Goal: Task Accomplishment & Management: Manage account settings

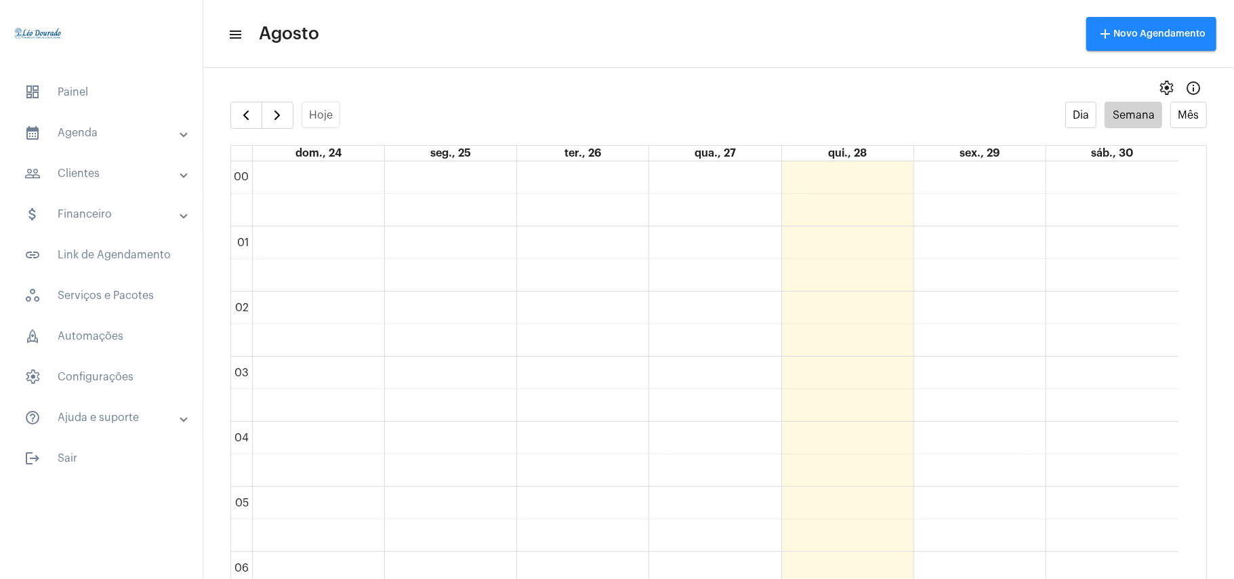
scroll to position [846, 0]
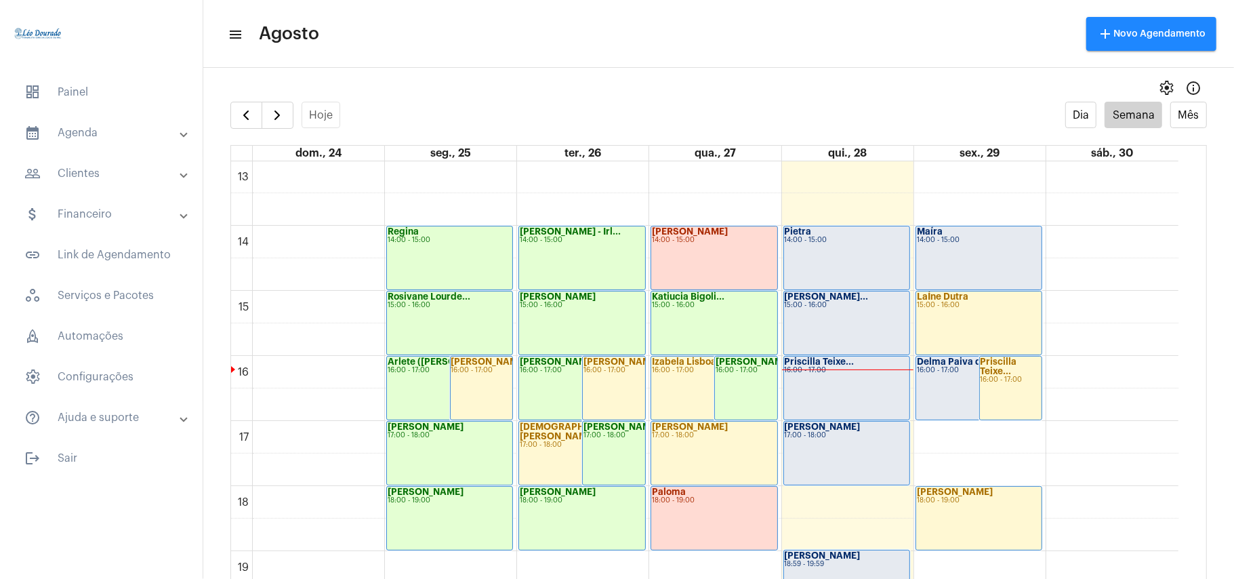
click at [836, 249] on div "Pietra 14:00 - 15:00" at bounding box center [846, 257] width 125 height 63
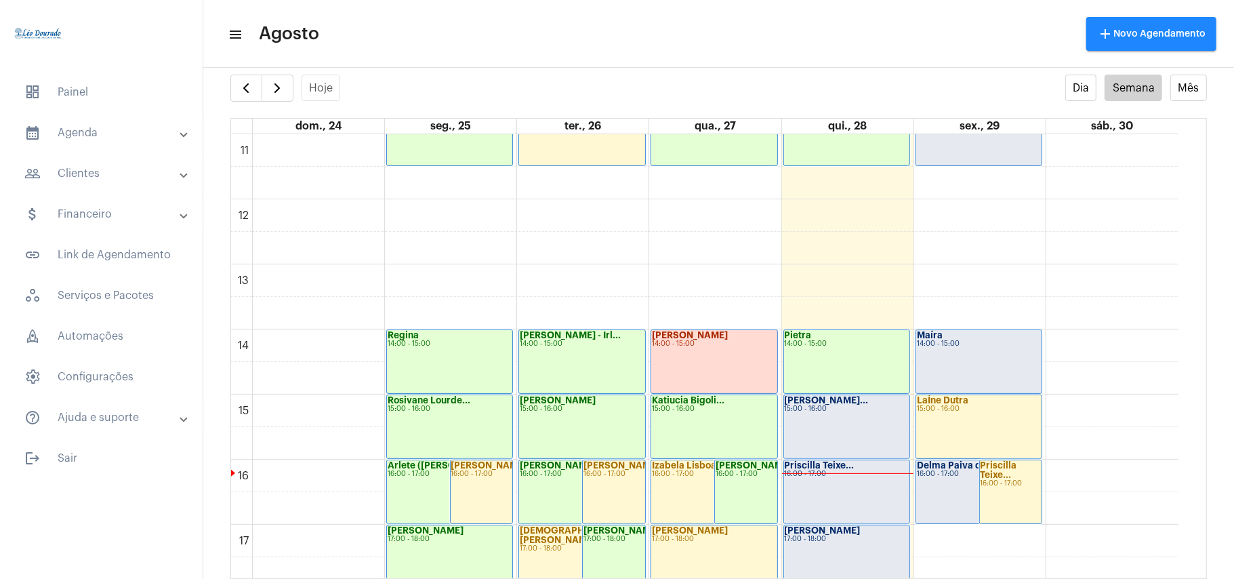
scroll to position [844, 0]
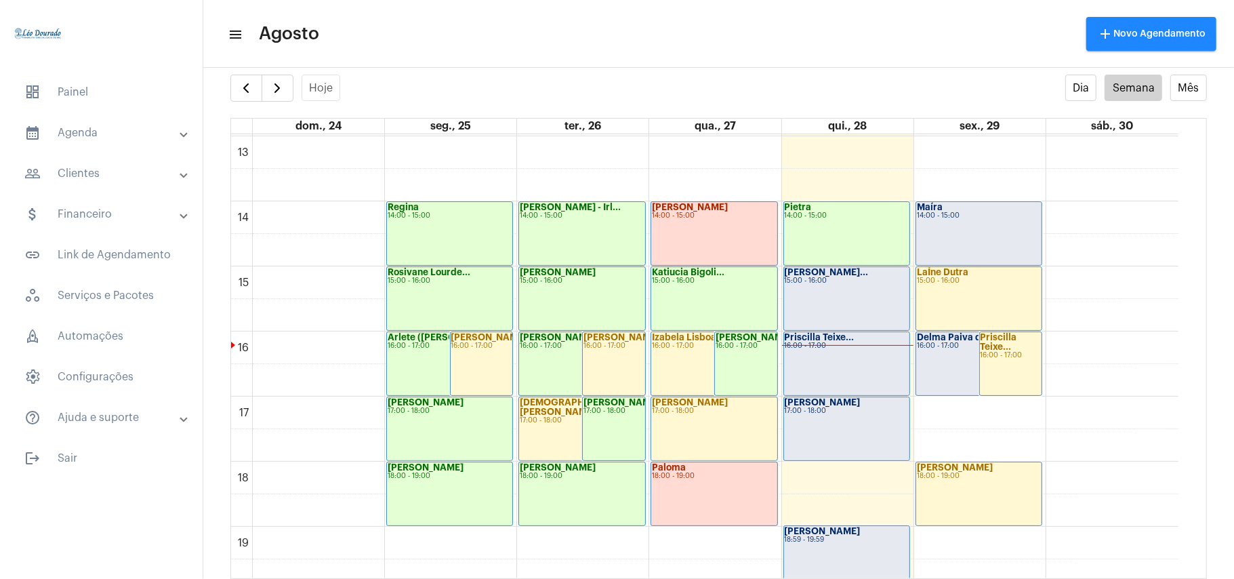
click at [867, 304] on div "Rodrigo - Franç... 15:00 - 16:00" at bounding box center [846, 298] width 125 height 63
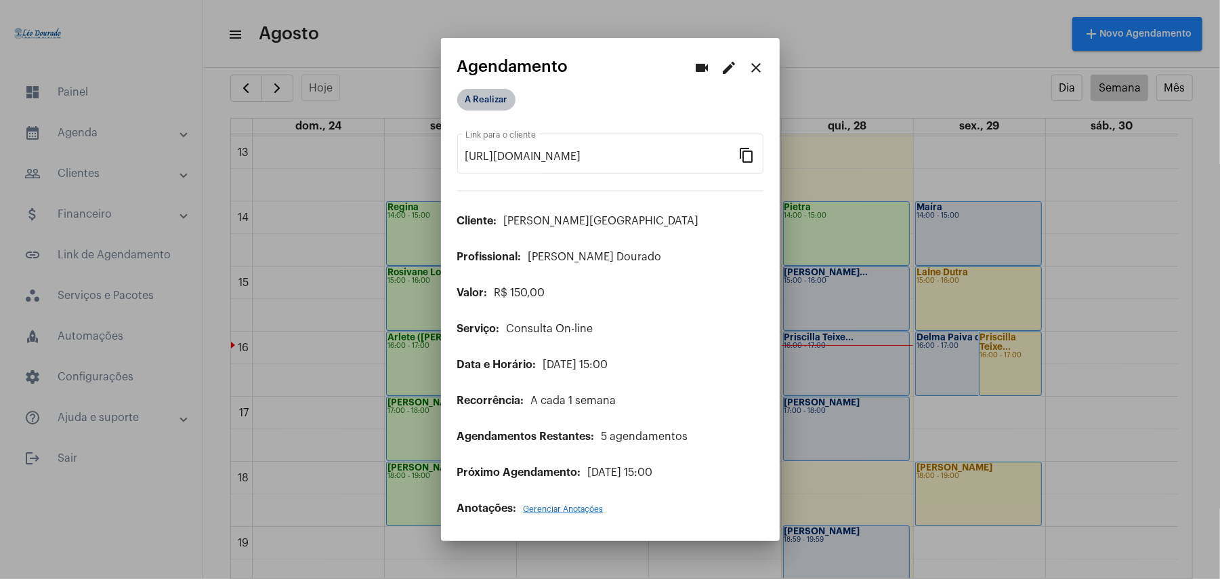
click at [478, 96] on mat-chip "A Realizar" at bounding box center [486, 100] width 58 height 22
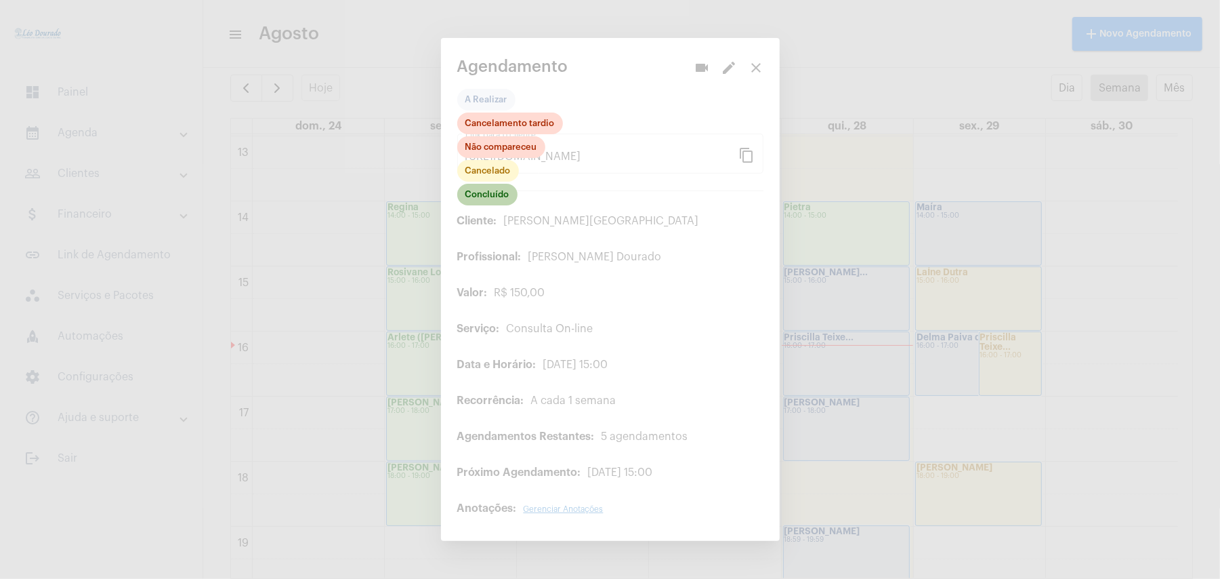
click at [495, 199] on mat-chip "Concluído" at bounding box center [487, 195] width 60 height 22
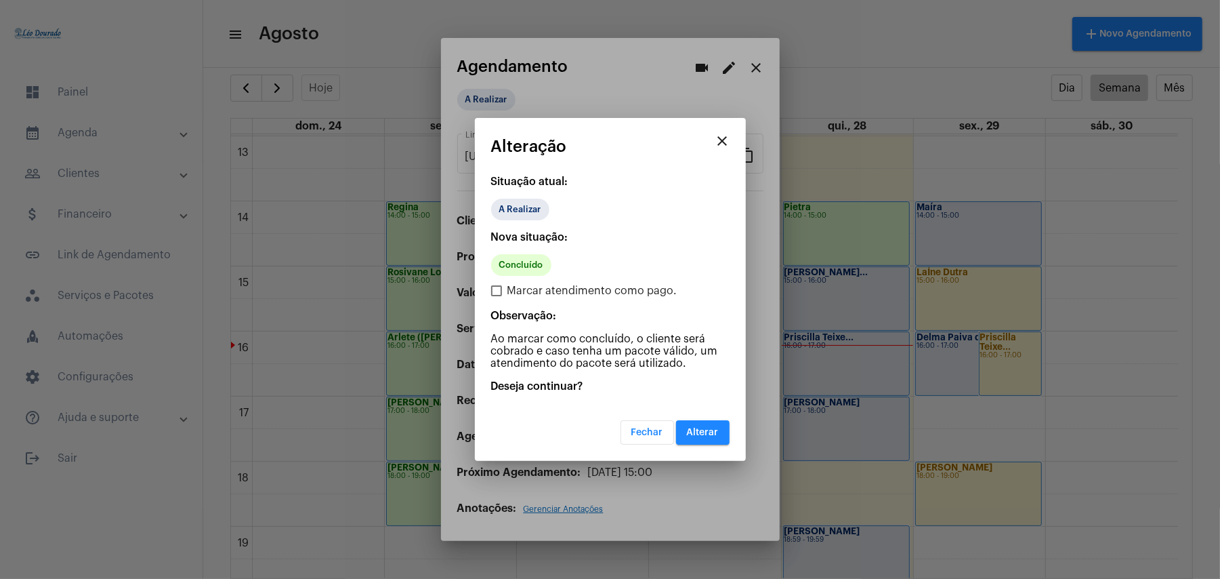
click at [511, 283] on span "Marcar atendimento como pago." at bounding box center [593, 291] width 170 height 16
click at [497, 296] on input "Marcar atendimento como pago." at bounding box center [496, 296] width 1 height 1
checkbox input "true"
click at [711, 436] on button "Alterar" at bounding box center [703, 432] width 54 height 24
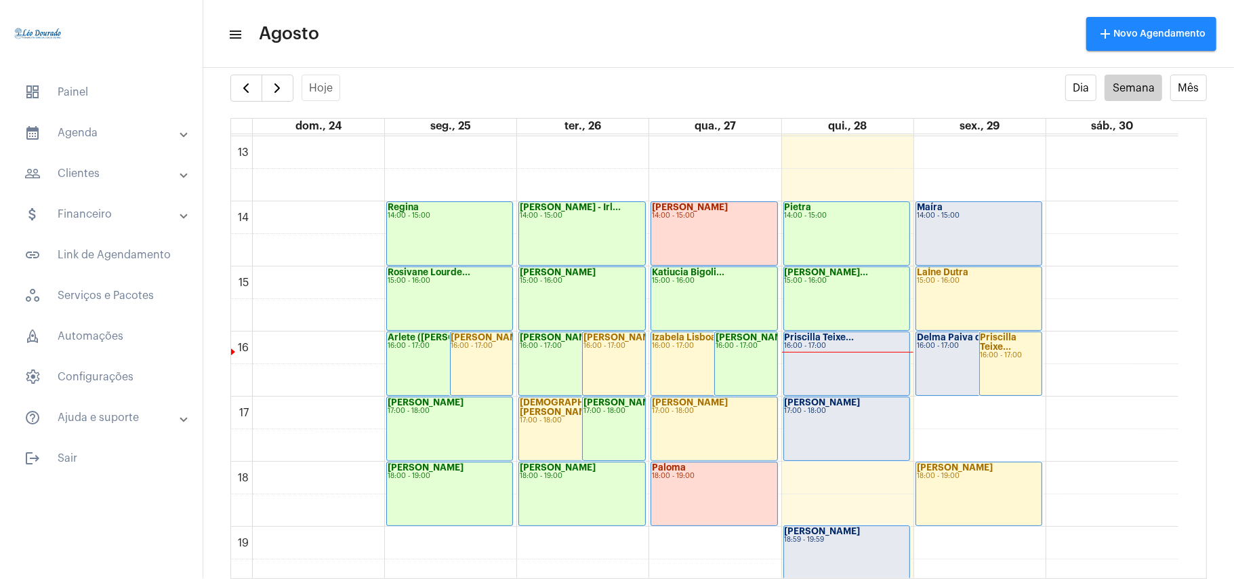
click at [843, 369] on div "Priscilla Teixe... 16:00 - 17:00" at bounding box center [846, 363] width 125 height 63
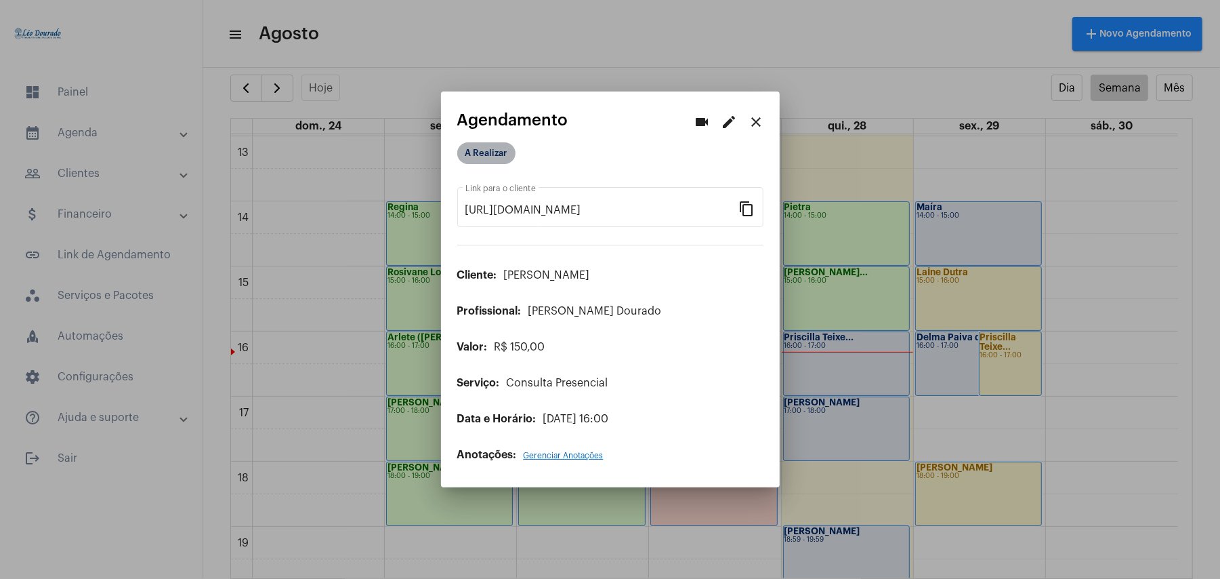
click at [485, 158] on mat-chip "A Realizar" at bounding box center [486, 153] width 58 height 22
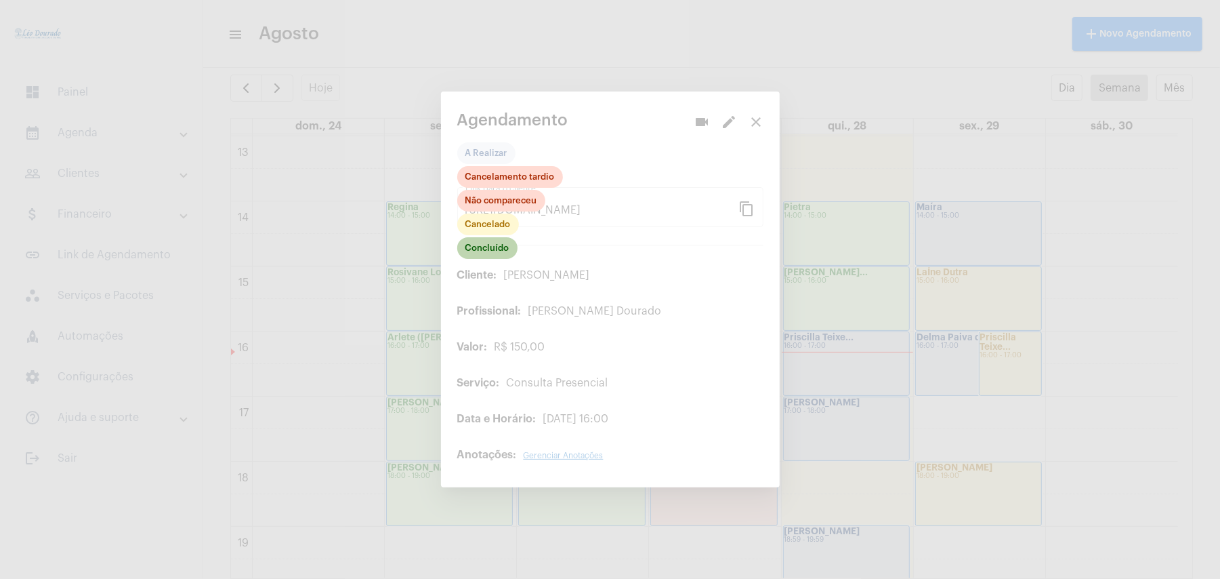
click at [483, 247] on mat-chip "Concluído" at bounding box center [487, 248] width 60 height 22
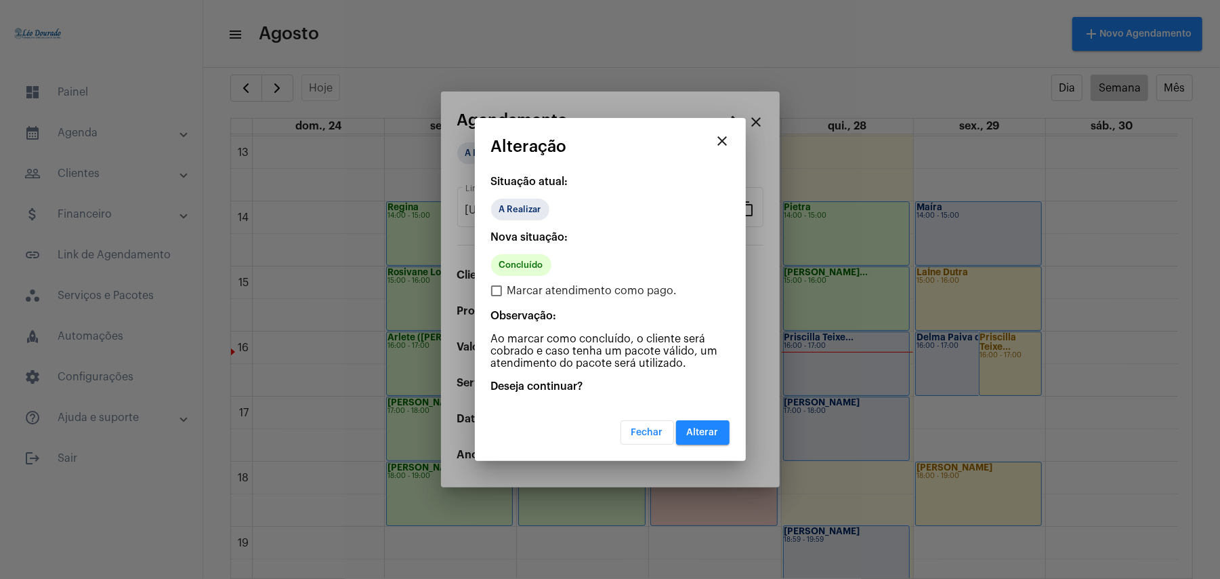
click at [526, 289] on span "Marcar atendimento como pago." at bounding box center [593, 291] width 170 height 16
click at [497, 296] on input "Marcar atendimento como pago." at bounding box center [496, 296] width 1 height 1
checkbox input "true"
click at [698, 438] on button "Alterar" at bounding box center [703, 432] width 54 height 24
